Goal: Task Accomplishment & Management: Manage account settings

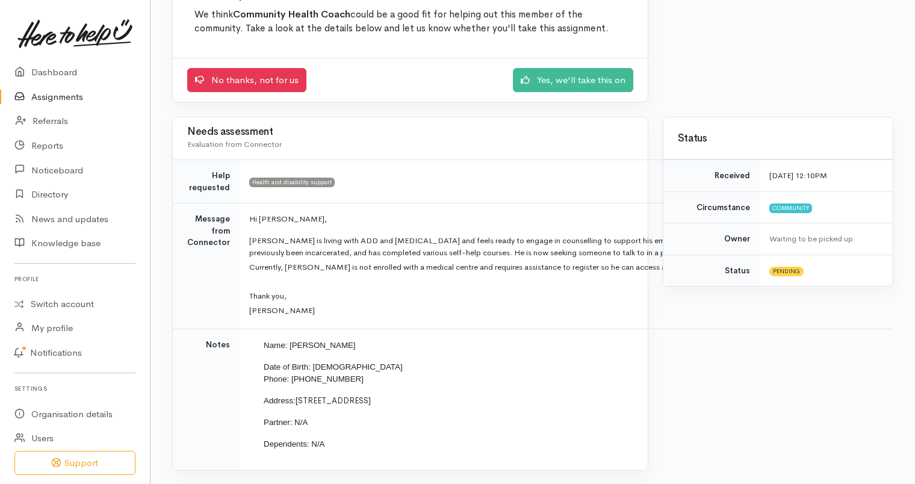
scroll to position [140, 0]
click at [657, 255] on p "[PERSON_NAME] is living with ADD and [MEDICAL_DATA] and feels ready to engage i…" at bounding box center [563, 246] width 629 height 24
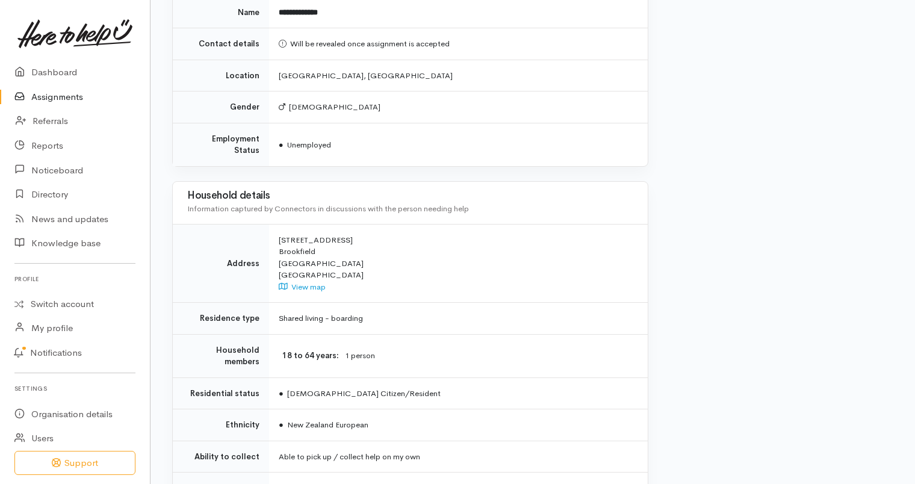
scroll to position [759, 0]
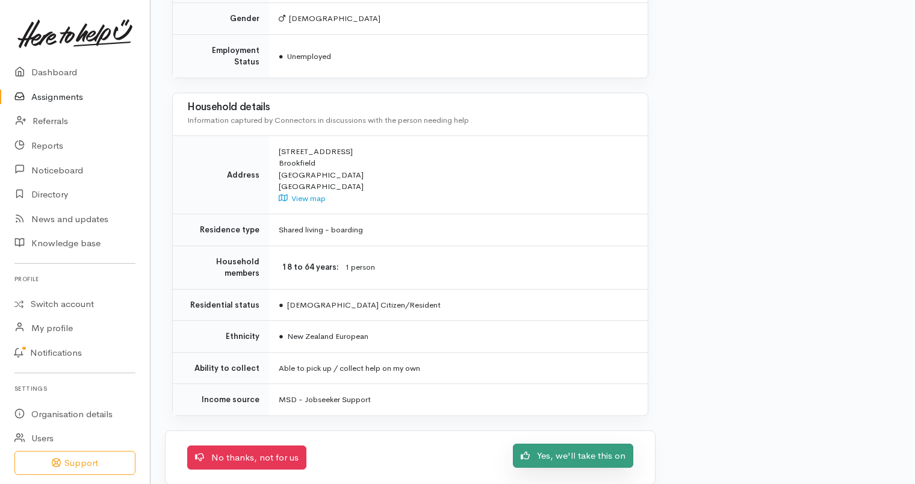
click at [599, 452] on link "Yes, we'll take this on" at bounding box center [573, 456] width 120 height 25
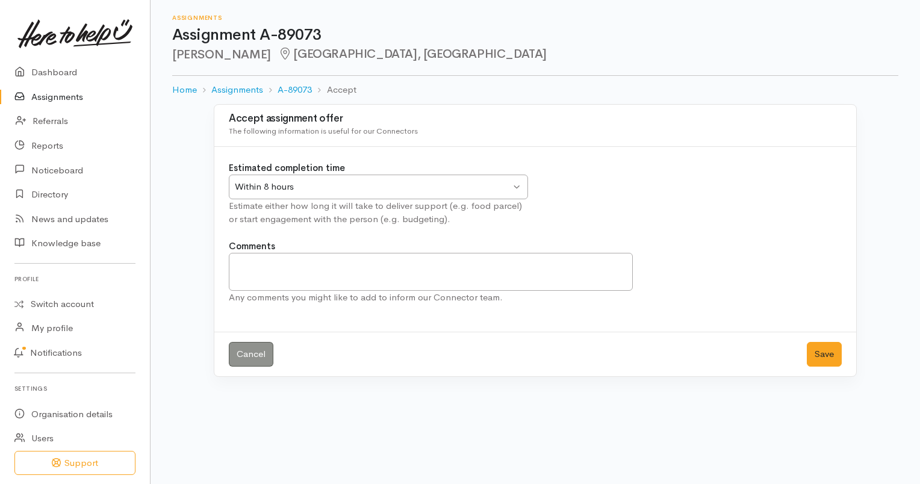
click at [358, 191] on div "Within 8 hours" at bounding box center [373, 187] width 276 height 14
click at [821, 355] on button "Save" at bounding box center [824, 354] width 35 height 25
